Goal: Task Accomplishment & Management: Use online tool/utility

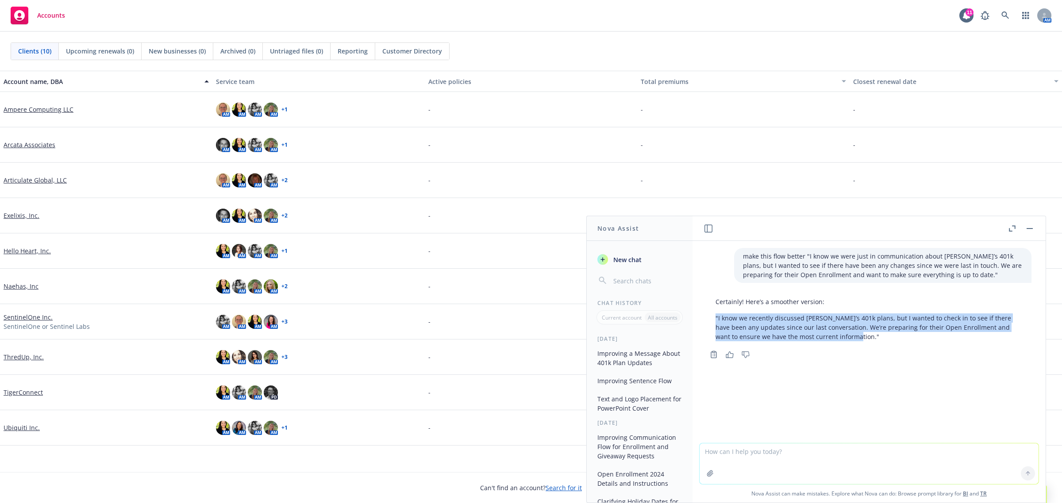
click at [26, 394] on link "TigerConnect" at bounding box center [23, 392] width 39 height 9
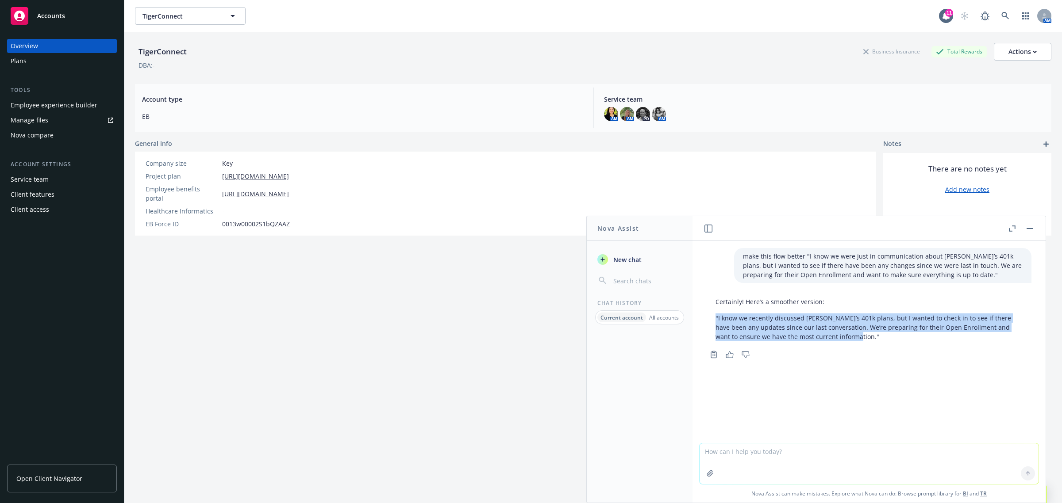
click at [66, 124] on link "Manage files" at bounding box center [62, 120] width 110 height 14
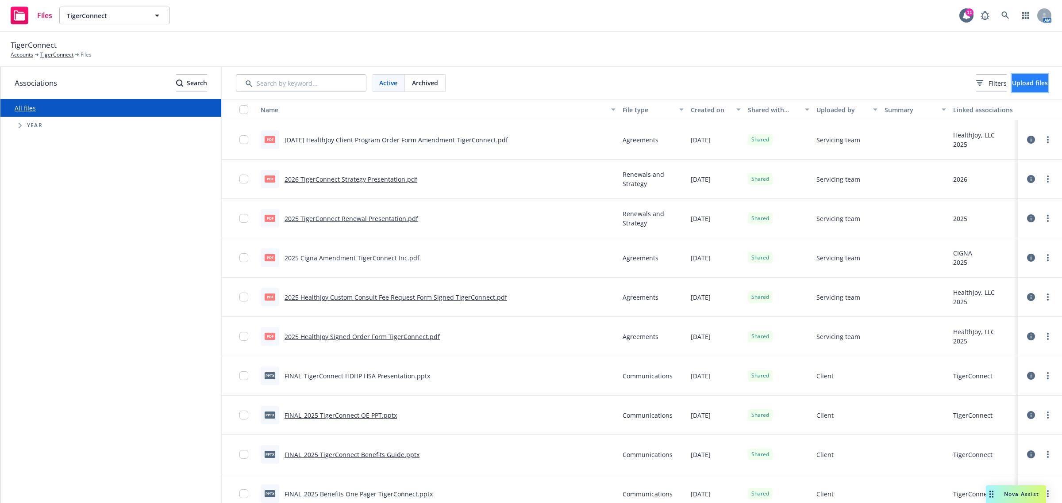
click at [1018, 82] on span "Upload files" at bounding box center [1030, 83] width 36 height 8
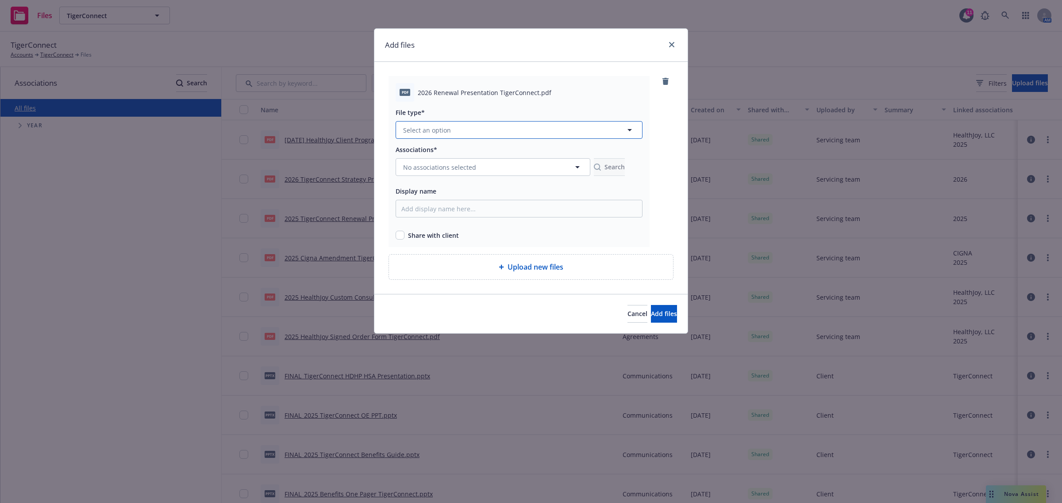
click at [467, 127] on button "Select an option" at bounding box center [519, 130] width 247 height 18
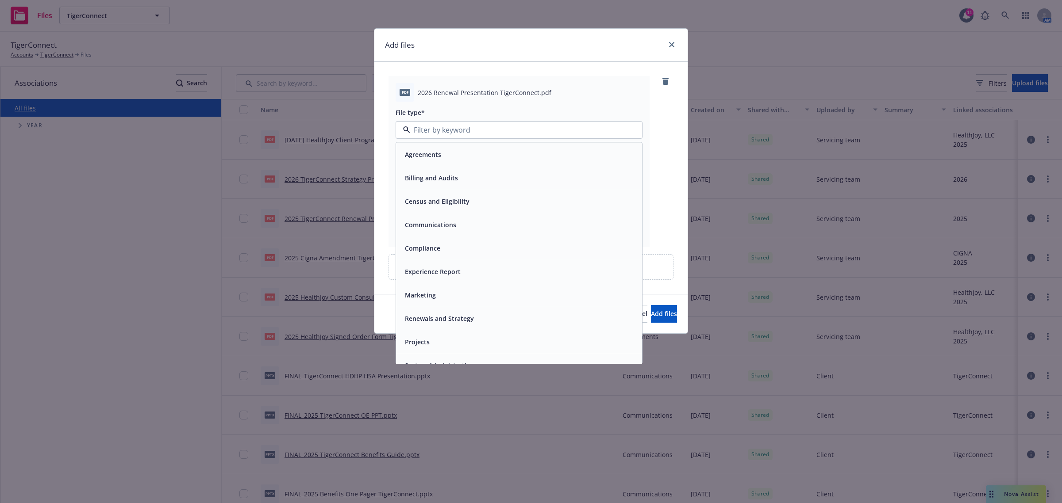
click at [475, 318] on div "Renewals and Strategy" at bounding box center [518, 318] width 235 height 13
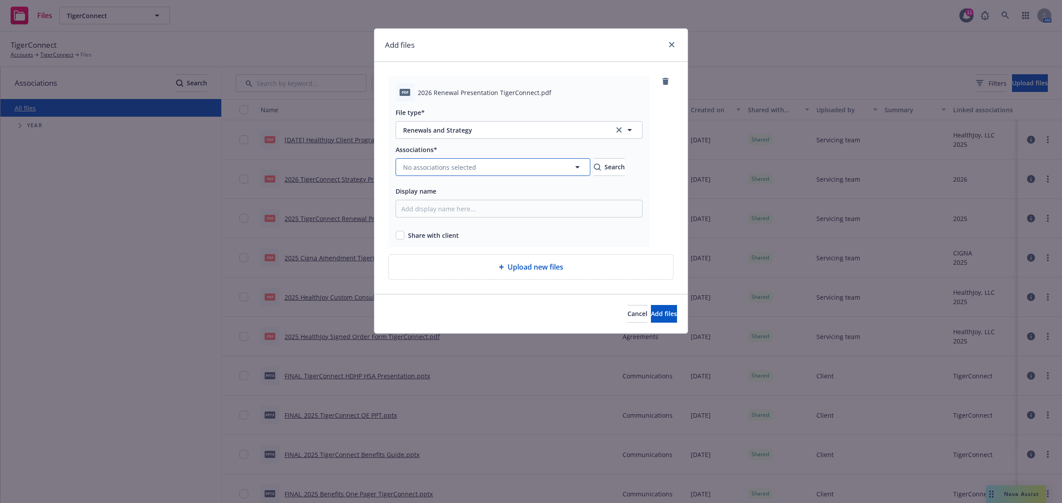
click at [463, 171] on span "No associations selected" at bounding box center [439, 167] width 73 height 9
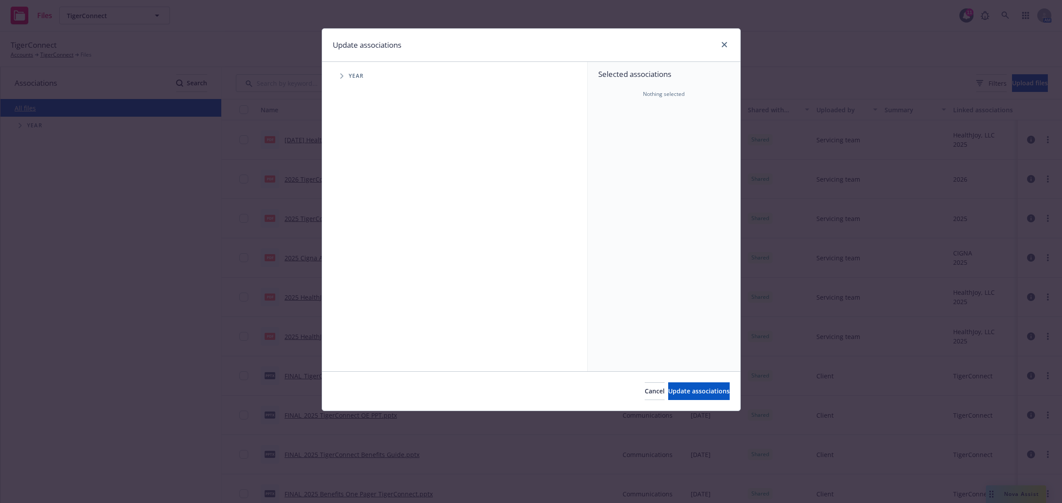
click at [342, 82] on span "Tree Example" at bounding box center [341, 76] width 14 height 14
drag, startPoint x: 361, startPoint y: 215, endPoint x: 701, endPoint y: 400, distance: 387.3
click at [363, 215] on input "Tree Example" at bounding box center [364, 217] width 9 height 9
checkbox input "true"
click at [701, 389] on span "Update associations" at bounding box center [698, 391] width 61 height 8
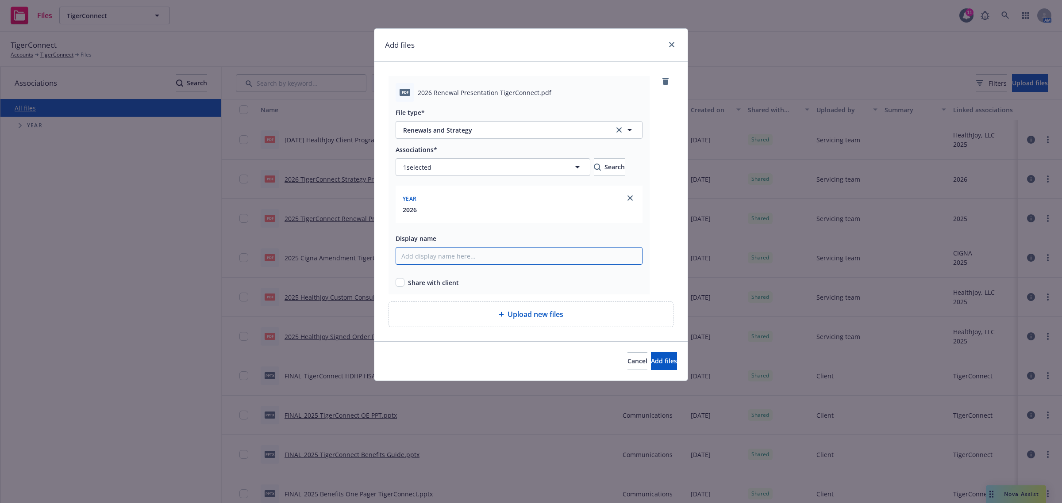
click at [445, 261] on input "Display name" at bounding box center [519, 256] width 247 height 18
type input "2026 Renewal Presentation TigerConnect"
drag, startPoint x: 397, startPoint y: 280, endPoint x: 405, endPoint y: 288, distance: 12.2
click at [397, 280] on input "checkbox" at bounding box center [400, 282] width 9 height 9
checkbox input "true"
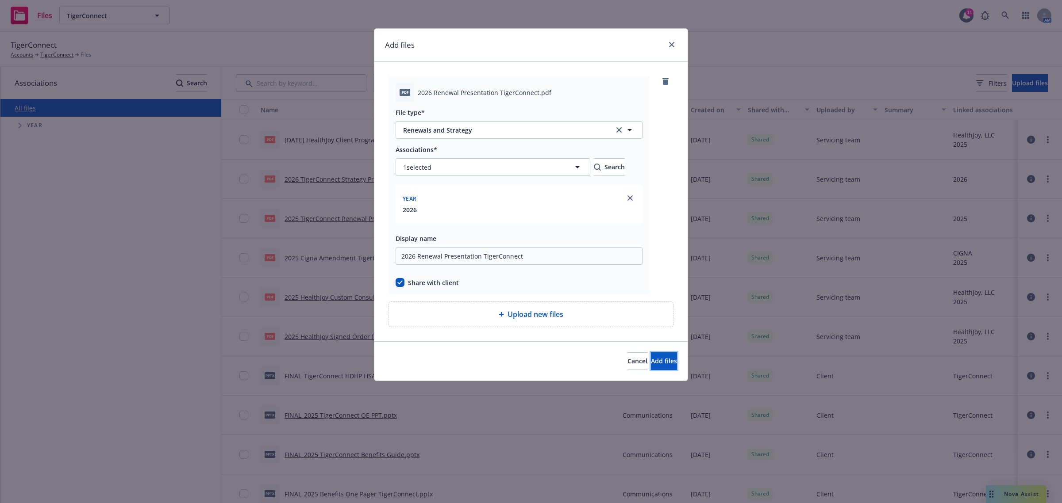
click at [651, 366] on button "Add files" at bounding box center [664, 362] width 26 height 18
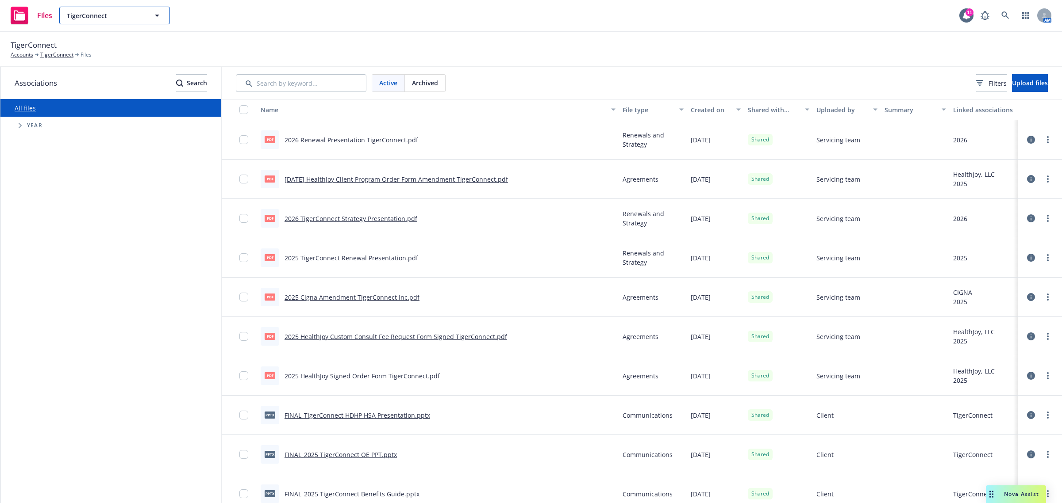
click at [150, 18] on button "TigerConnect" at bounding box center [114, 16] width 111 height 18
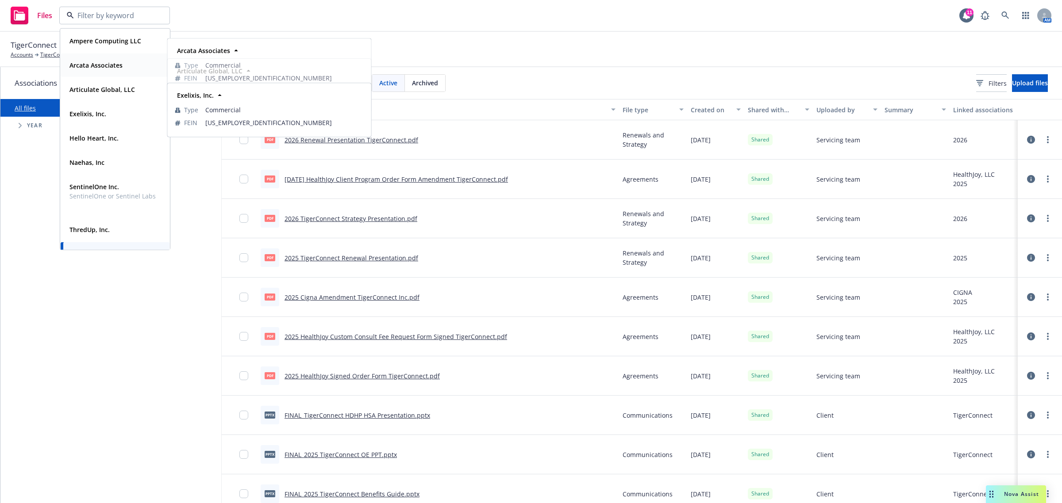
click at [116, 62] on strong "Arcata Associates" at bounding box center [95, 65] width 53 height 8
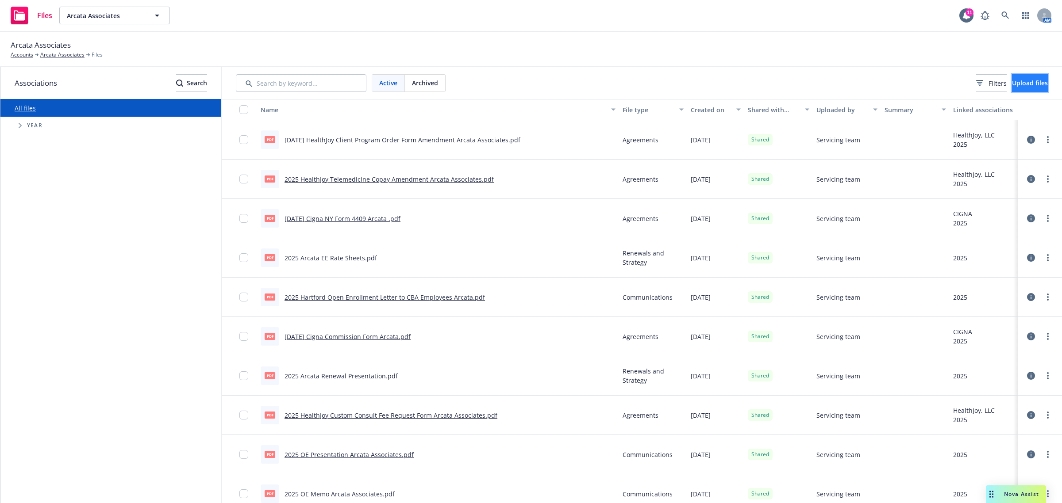
click at [1012, 82] on span "Upload files" at bounding box center [1030, 83] width 36 height 8
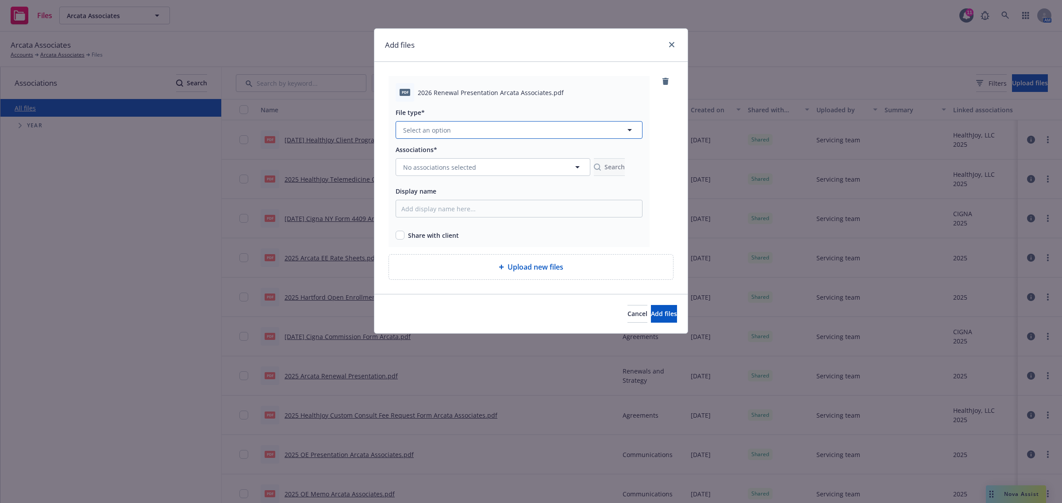
click at [430, 138] on button "Select an option" at bounding box center [519, 130] width 247 height 18
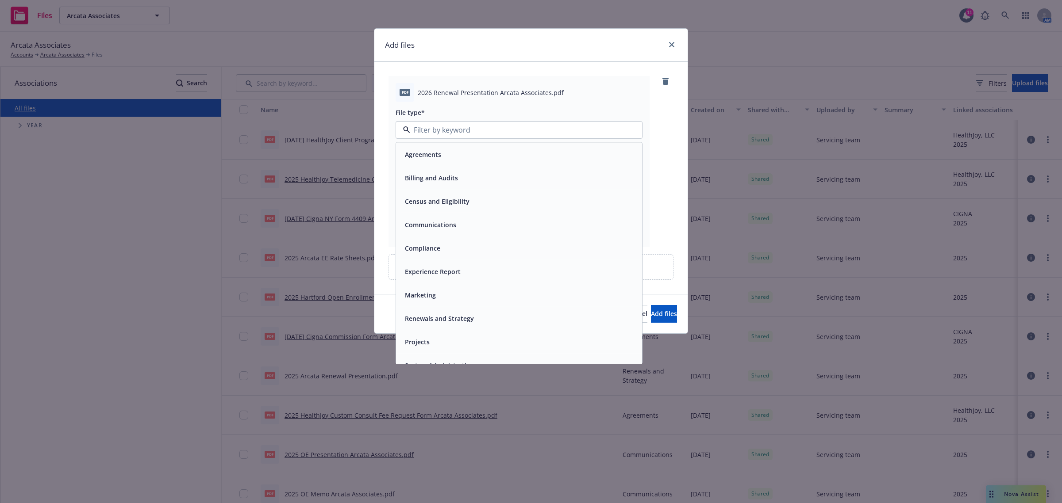
click at [463, 311] on div "Renewals and Strategy" at bounding box center [519, 318] width 246 height 23
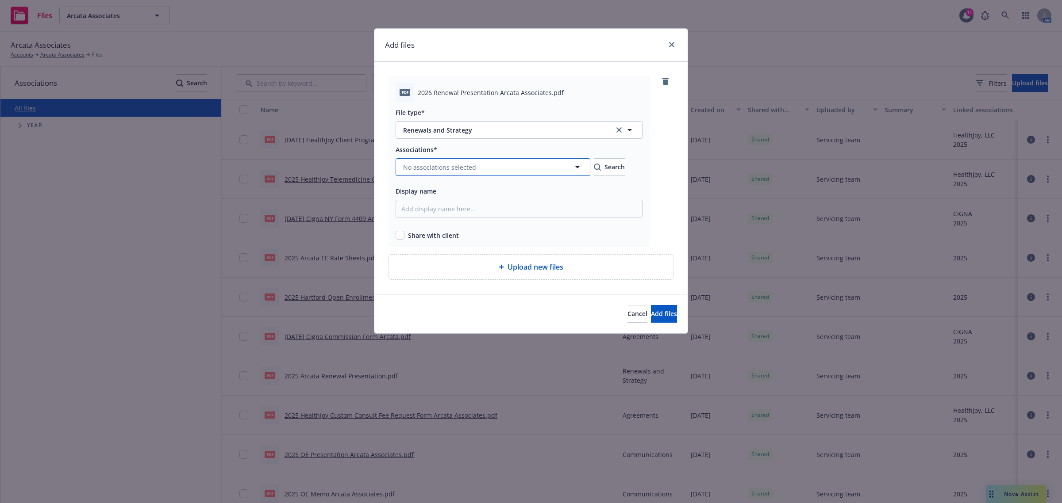
click at [451, 167] on span "No associations selected" at bounding box center [439, 167] width 73 height 9
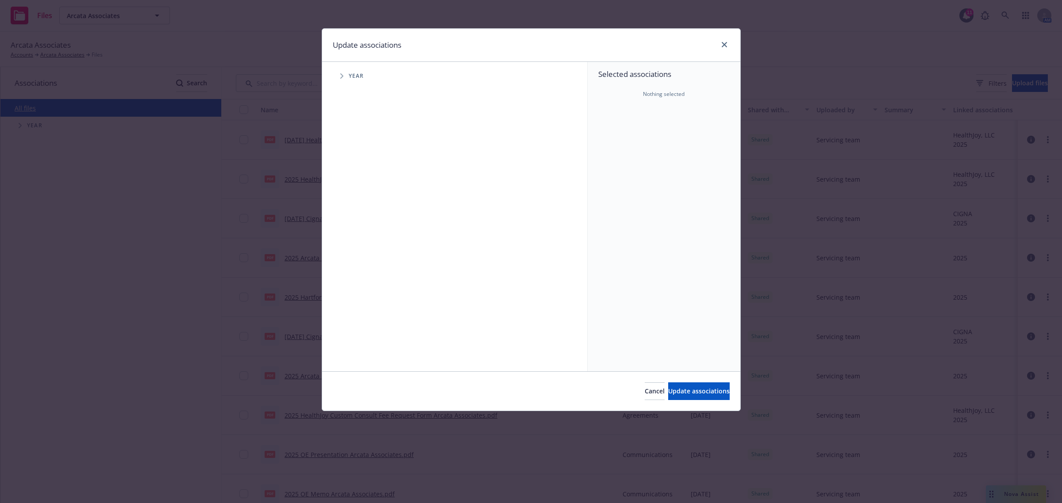
click at [338, 73] on span "Tree Example" at bounding box center [341, 76] width 14 height 14
click at [369, 218] on div "2026 Year" at bounding box center [373, 217] width 27 height 17
checkbox input "true"
drag, startPoint x: 705, startPoint y: 395, endPoint x: 538, endPoint y: 325, distance: 181.3
click at [704, 395] on span "Update associations" at bounding box center [698, 391] width 61 height 8
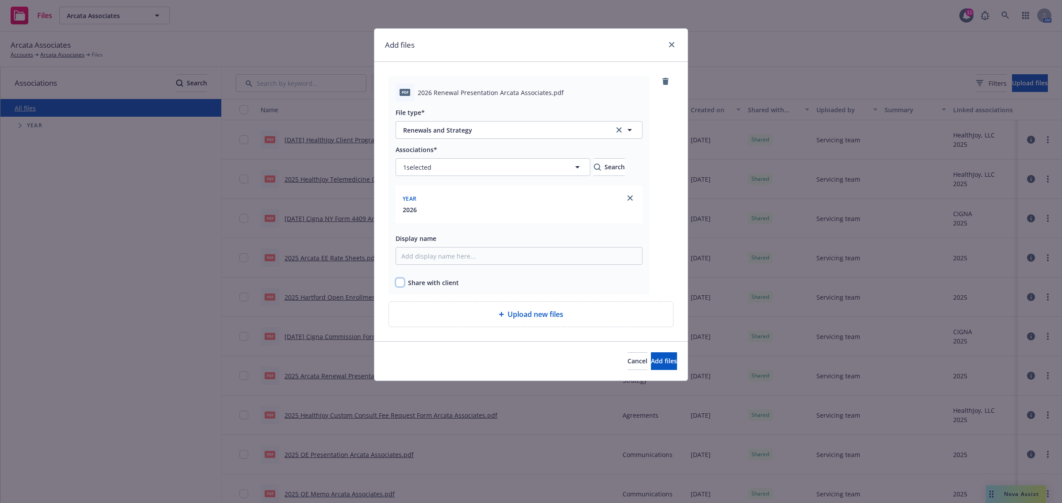
click at [399, 285] on input "checkbox" at bounding box center [400, 282] width 9 height 9
checkbox input "true"
click at [656, 366] on button "Add files" at bounding box center [664, 362] width 26 height 18
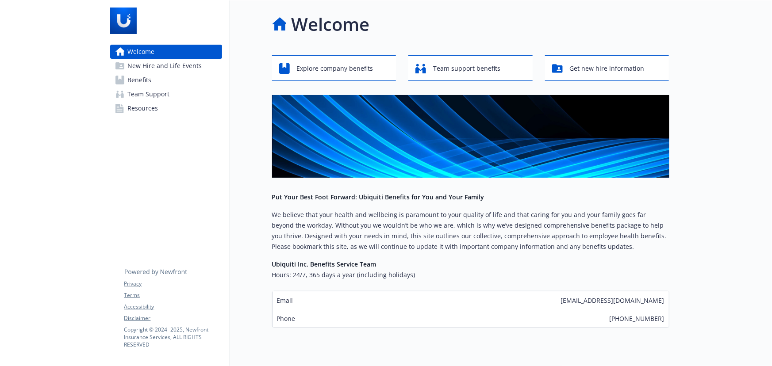
drag, startPoint x: 190, startPoint y: 76, endPoint x: 185, endPoint y: 74, distance: 4.8
click at [190, 76] on link "Benefits" at bounding box center [166, 80] width 112 height 14
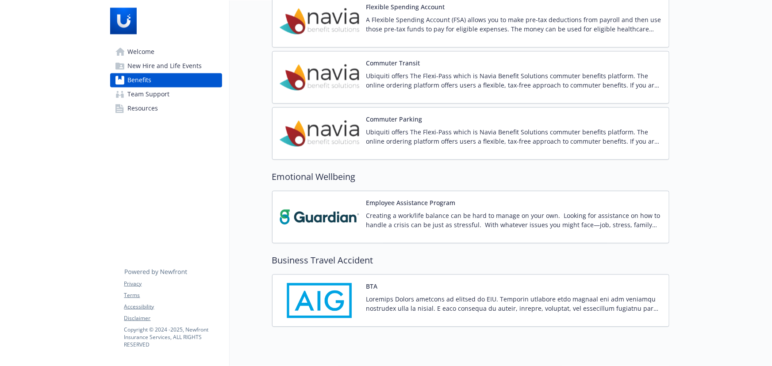
scroll to position [971, 0]
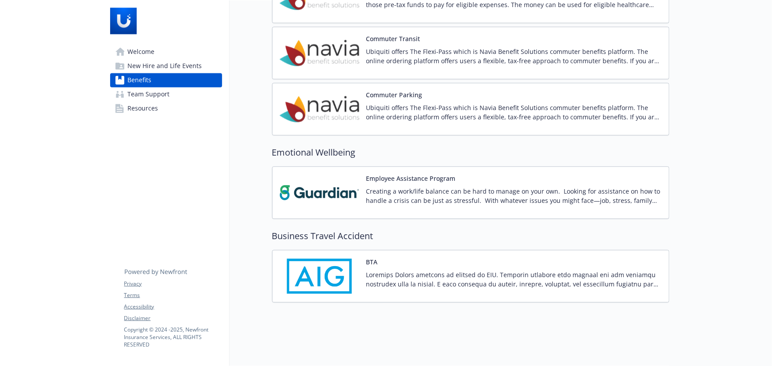
click at [442, 257] on div "BTA" at bounding box center [514, 276] width 296 height 38
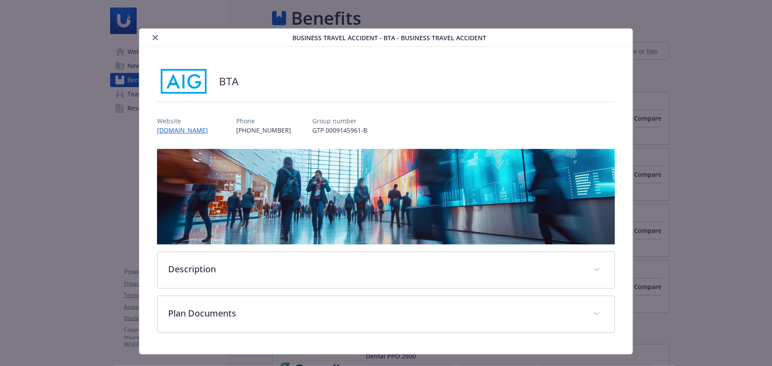
scroll to position [971, 0]
